Goal: Navigation & Orientation: Find specific page/section

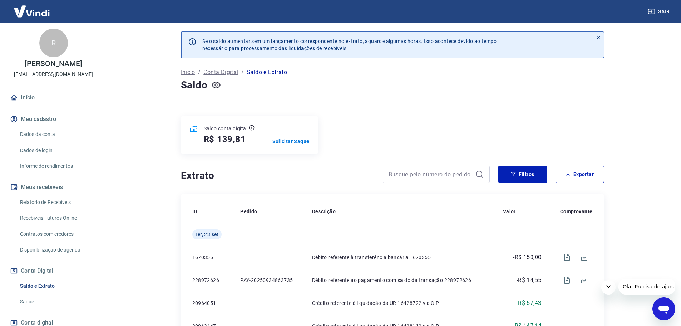
click at [19, 103] on link "Início" at bounding box center [54, 98] width 90 height 16
